Goal: Find specific page/section: Find specific page/section

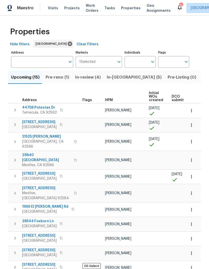
click at [137, 64] on input "Individuals" at bounding box center [136, 62] width 24 height 12
type input "[PERSON_NAME]"
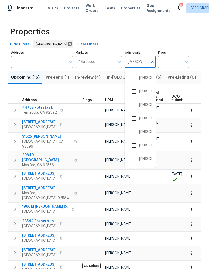
click at [143, 103] on li "[PERSON_NAME]" at bounding box center [139, 105] width 23 height 11
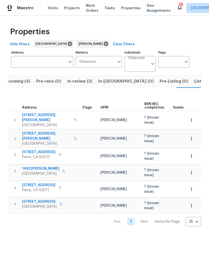
click at [53, 8] on span "Visits" at bounding box center [53, 8] width 10 height 5
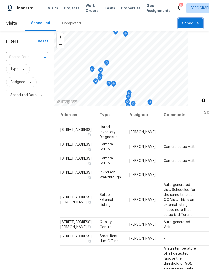
click at [192, 23] on span "Schedule" at bounding box center [190, 23] width 17 height 6
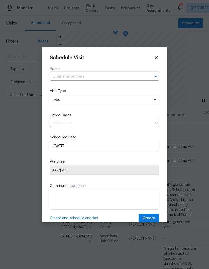
click at [64, 79] on input "text" at bounding box center [97, 77] width 95 height 8
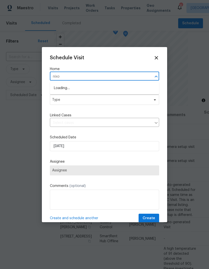
type input "[PERSON_NAME]"
click at [92, 87] on li "[STREET_ADDRESS][PERSON_NAME]" at bounding box center [104, 88] width 109 height 8
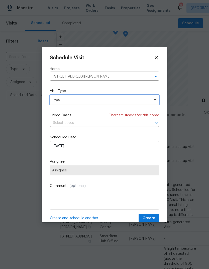
click at [86, 96] on span "Type" at bounding box center [104, 100] width 109 height 10
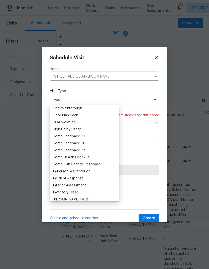
click at [75, 157] on div "Home Health Checkup" at bounding box center [71, 157] width 37 height 5
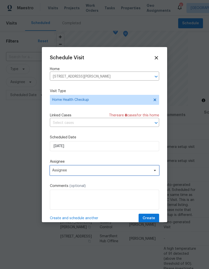
click at [79, 172] on span "Assignee" at bounding box center [101, 170] width 98 height 4
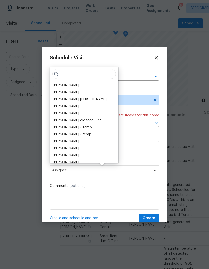
click at [65, 84] on div "[PERSON_NAME]" at bounding box center [66, 85] width 26 height 5
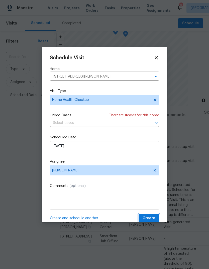
click at [153, 216] on span "Create" at bounding box center [148, 218] width 13 height 6
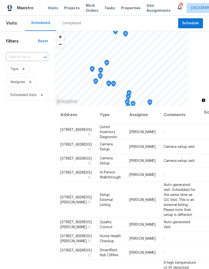
click at [75, 19] on div "Completed" at bounding box center [71, 23] width 31 height 15
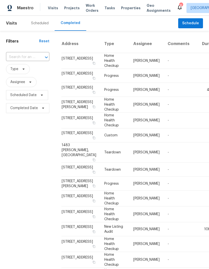
click at [44, 25] on div "Scheduled" at bounding box center [40, 23] width 18 height 5
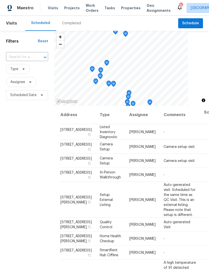
click at [126, 9] on span "Properties" at bounding box center [131, 8] width 20 height 5
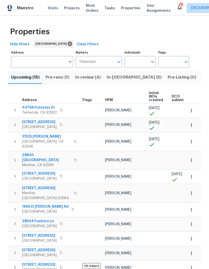
click at [117, 79] on span "In-[GEOGRAPHIC_DATA] (5)" at bounding box center [134, 77] width 55 height 7
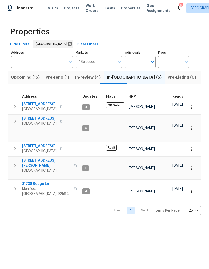
click at [70, 8] on span "Projects" at bounding box center [72, 8] width 16 height 5
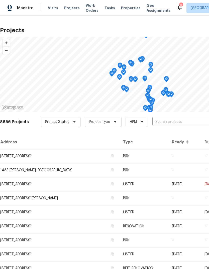
click at [160, 124] on input "text" at bounding box center [180, 122] width 57 height 8
type input "733"
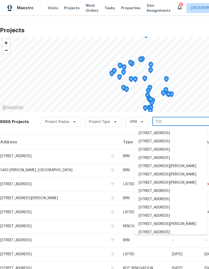
click at [54, 8] on span "Visits" at bounding box center [53, 8] width 10 height 5
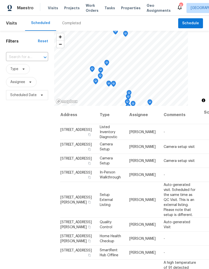
click at [125, 9] on span "Properties" at bounding box center [131, 8] width 20 height 5
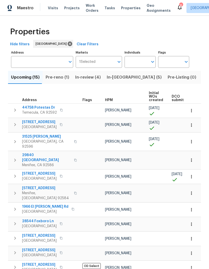
click at [117, 80] on span "In-[GEOGRAPHIC_DATA] (5)" at bounding box center [134, 77] width 55 height 7
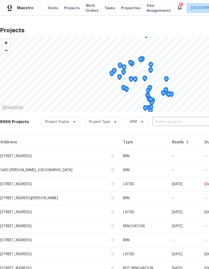
click at [156, 119] on input "text" at bounding box center [180, 122] width 57 height 8
type input "733 p"
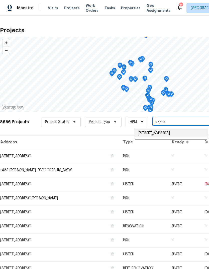
click at [179, 134] on li "[STREET_ADDRESS]" at bounding box center [170, 133] width 73 height 8
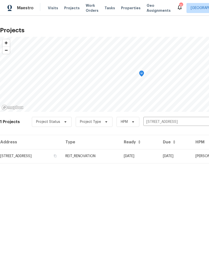
click at [120, 159] on td "REIT_RENOVATION" at bounding box center [90, 156] width 58 height 14
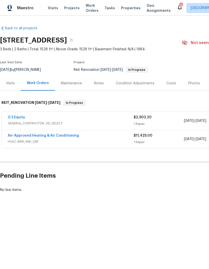
click at [129, 119] on div "G 3 Equity" at bounding box center [71, 118] width 126 height 6
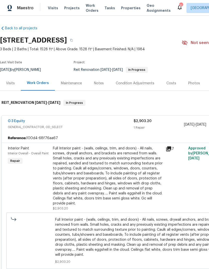
click at [170, 149] on icon at bounding box center [168, 148] width 5 height 5
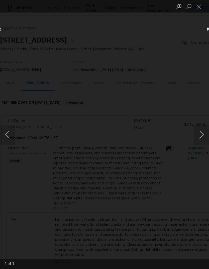
click at [199, 140] on button "Next image" at bounding box center [201, 135] width 15 height 20
click at [200, 140] on button "Next image" at bounding box center [201, 135] width 15 height 20
click at [199, 141] on button "Next image" at bounding box center [201, 135] width 15 height 20
click at [199, 140] on button "Next image" at bounding box center [201, 135] width 15 height 20
